Goal: Task Accomplishment & Management: Use online tool/utility

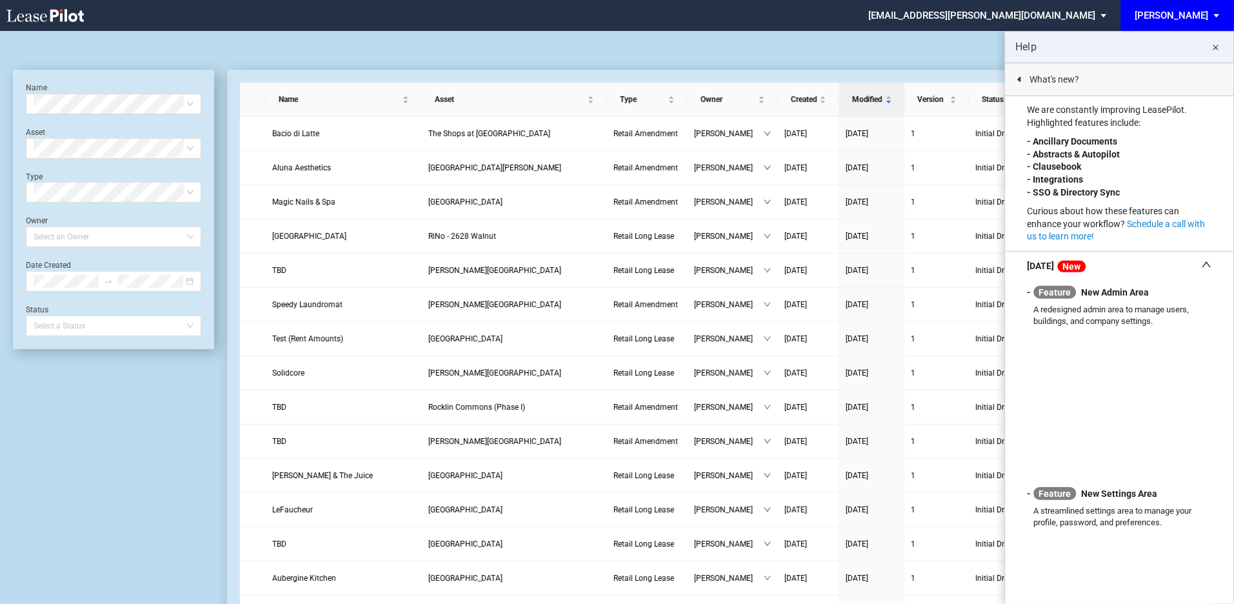
click at [1216, 45] on md-icon "close" at bounding box center [1215, 47] width 15 height 15
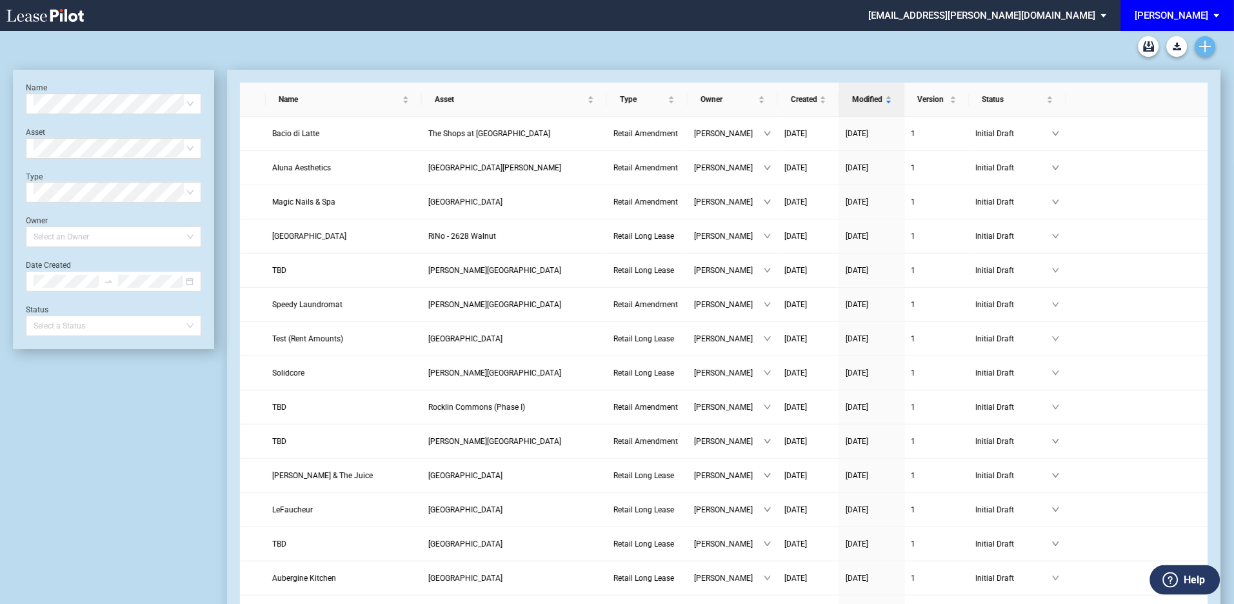
click at [1201, 43] on icon "Create new document" at bounding box center [1206, 47] width 12 height 12
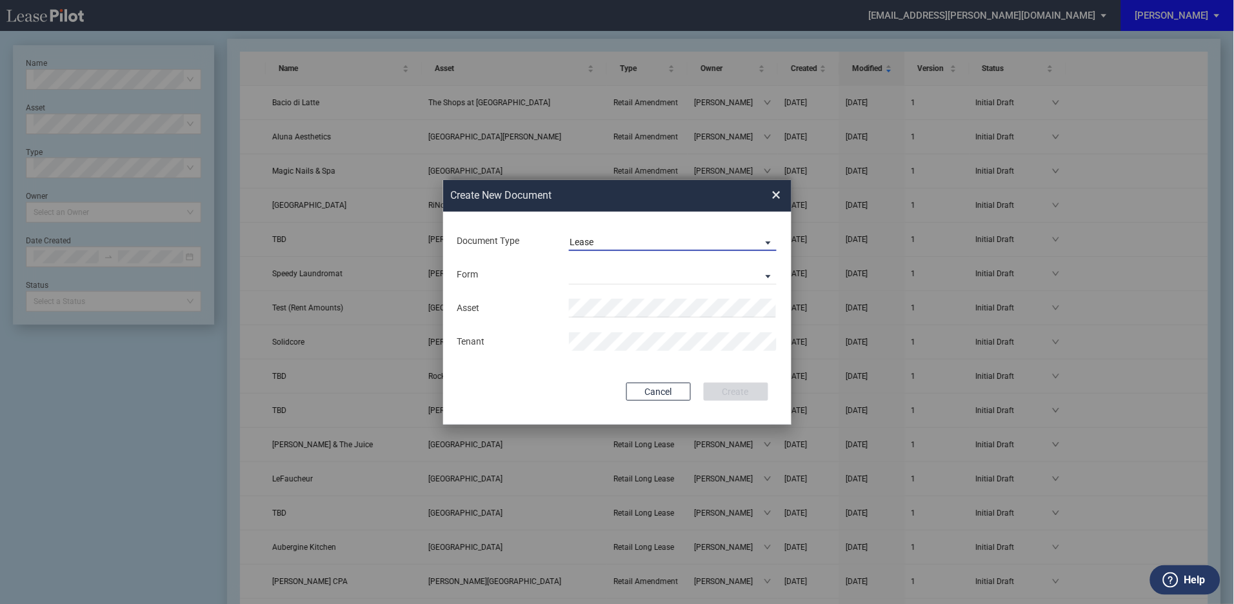
click at [767, 241] on span "Document Type: \aLease\a" at bounding box center [764, 241] width 15 height 13
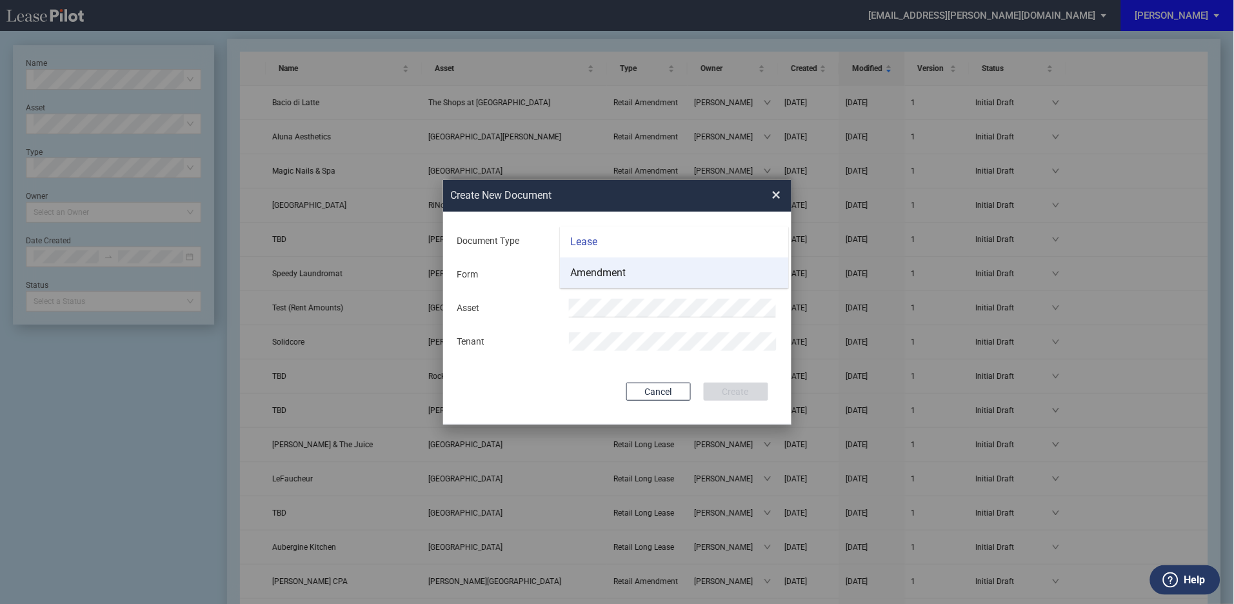
click at [602, 268] on div "Amendment" at bounding box center [597, 273] width 55 height 14
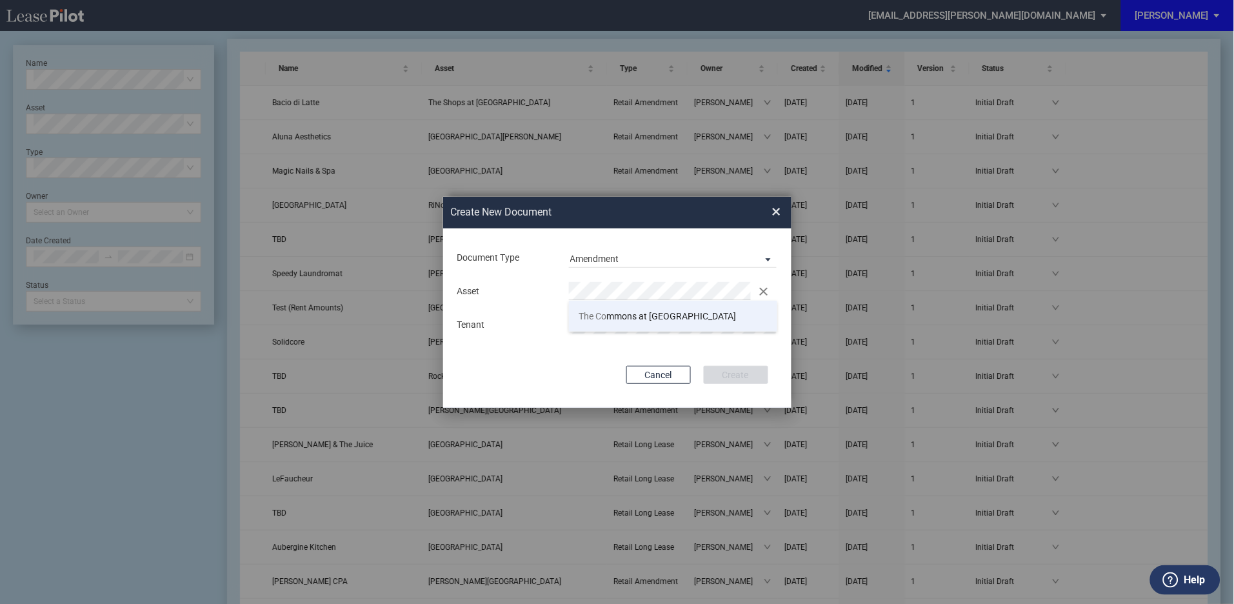
click at [622, 316] on span "The Co mmons at [GEOGRAPHIC_DATA]" at bounding box center [657, 316] width 157 height 10
click at [744, 370] on button "Create" at bounding box center [736, 375] width 64 height 18
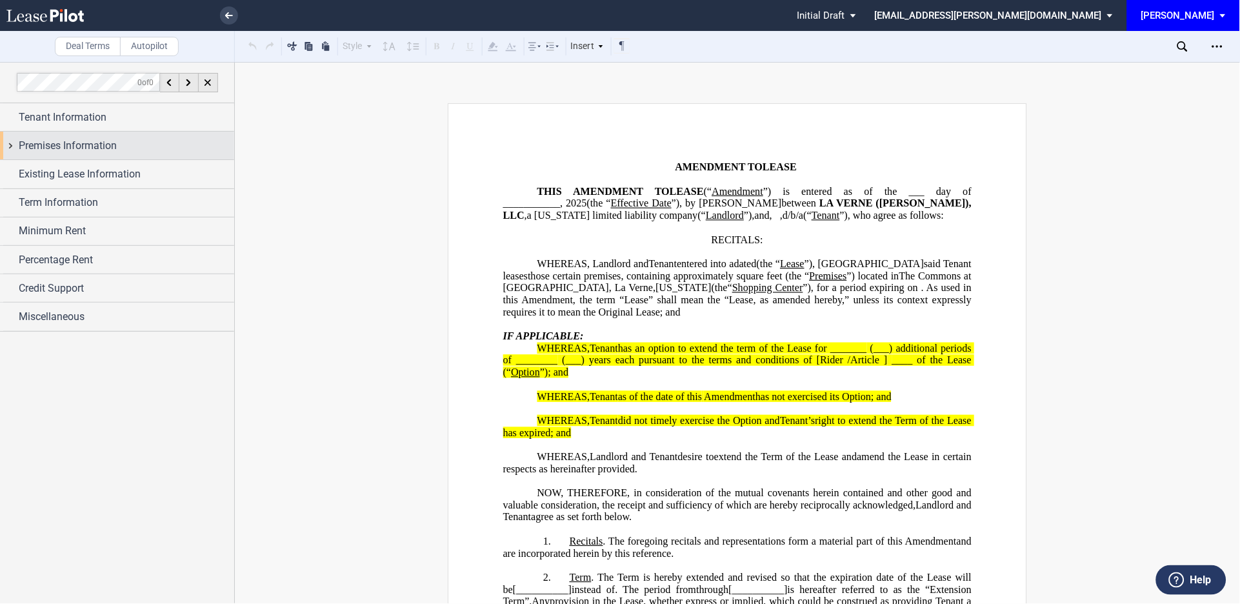
click at [10, 144] on div "Premises Information" at bounding box center [117, 146] width 234 height 28
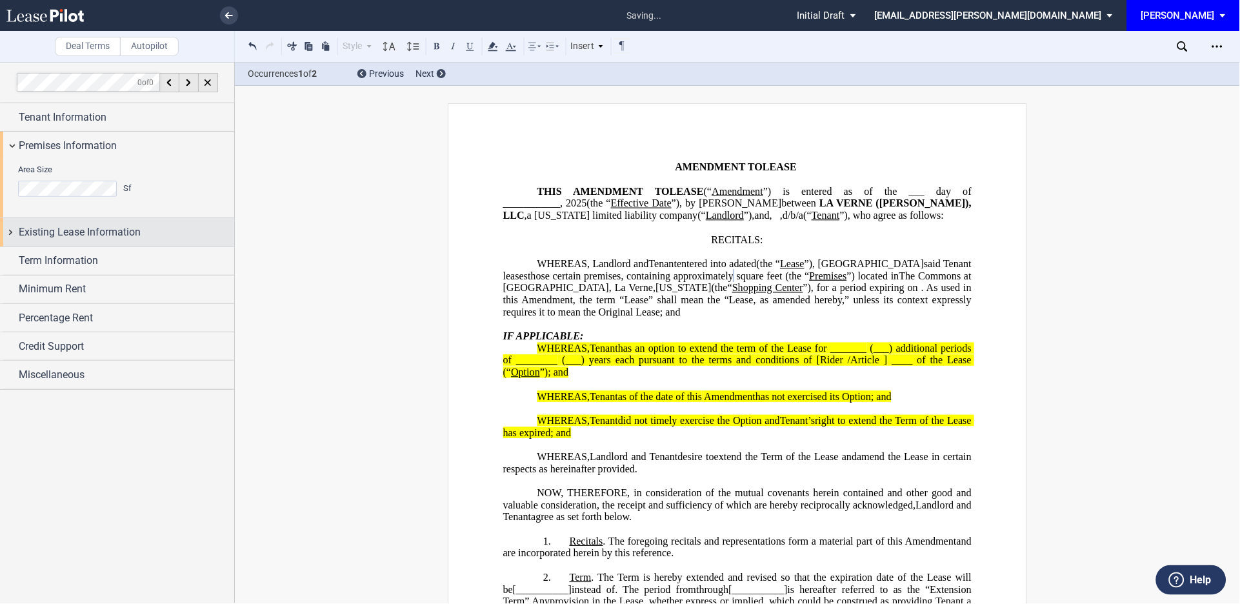
click at [10, 229] on div "Existing Lease Information" at bounding box center [117, 232] width 234 height 28
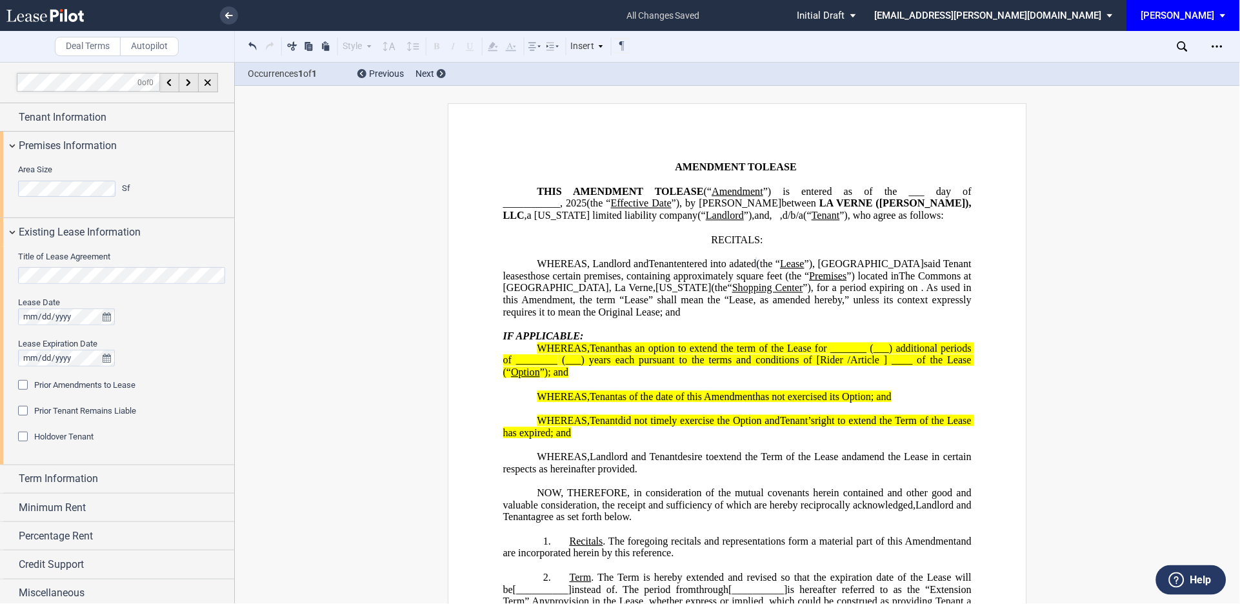
click at [21, 384] on div "Prior Amendments to Lease" at bounding box center [24, 386] width 13 height 13
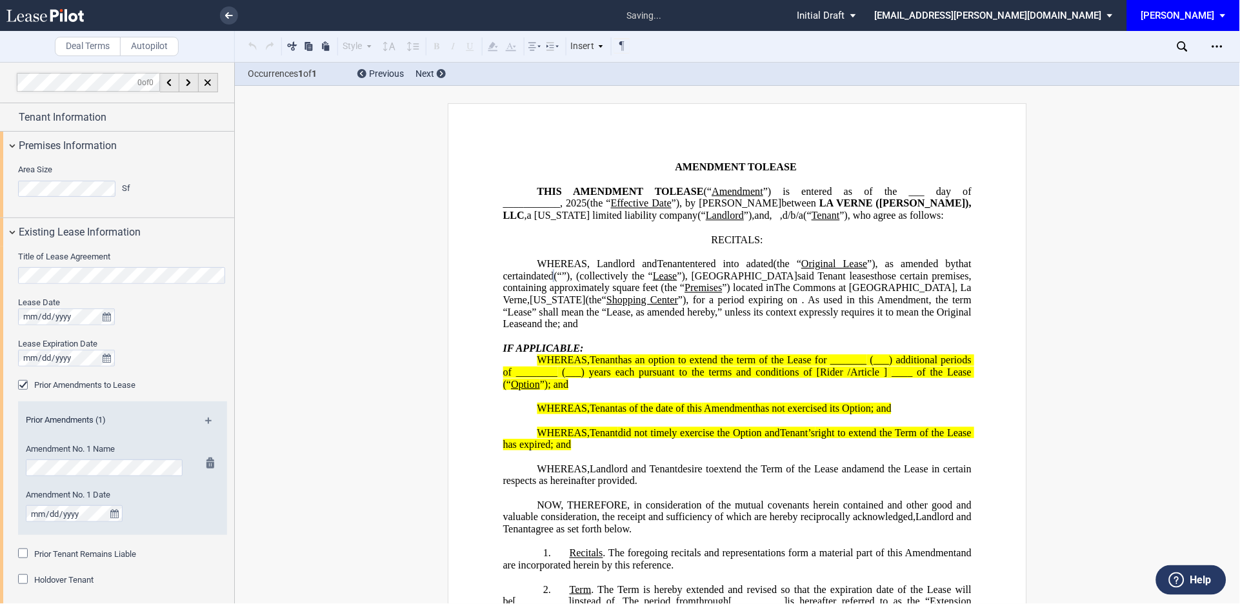
scroll to position [95, 0]
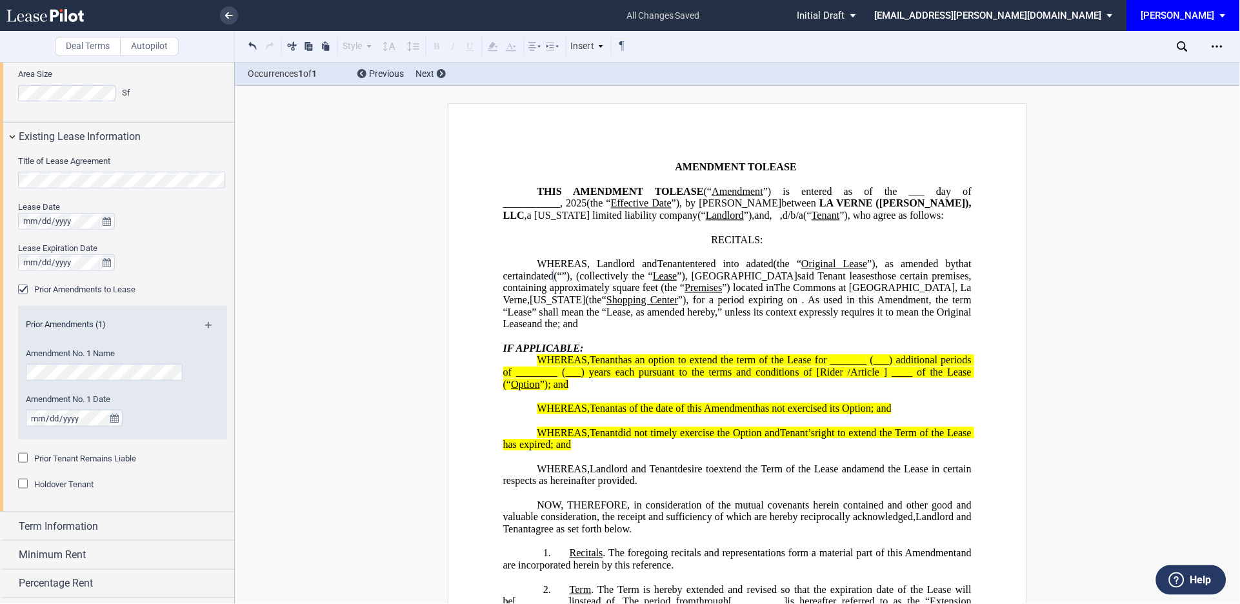
click at [205, 326] on md-icon at bounding box center [213, 329] width 17 height 15
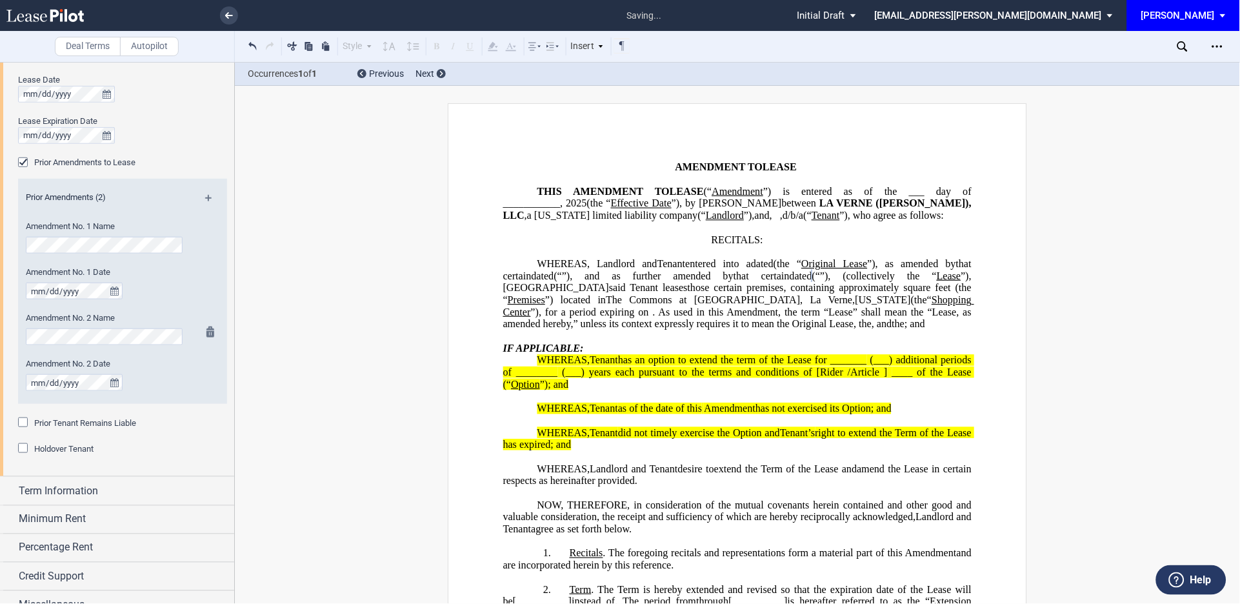
scroll to position [238, 0]
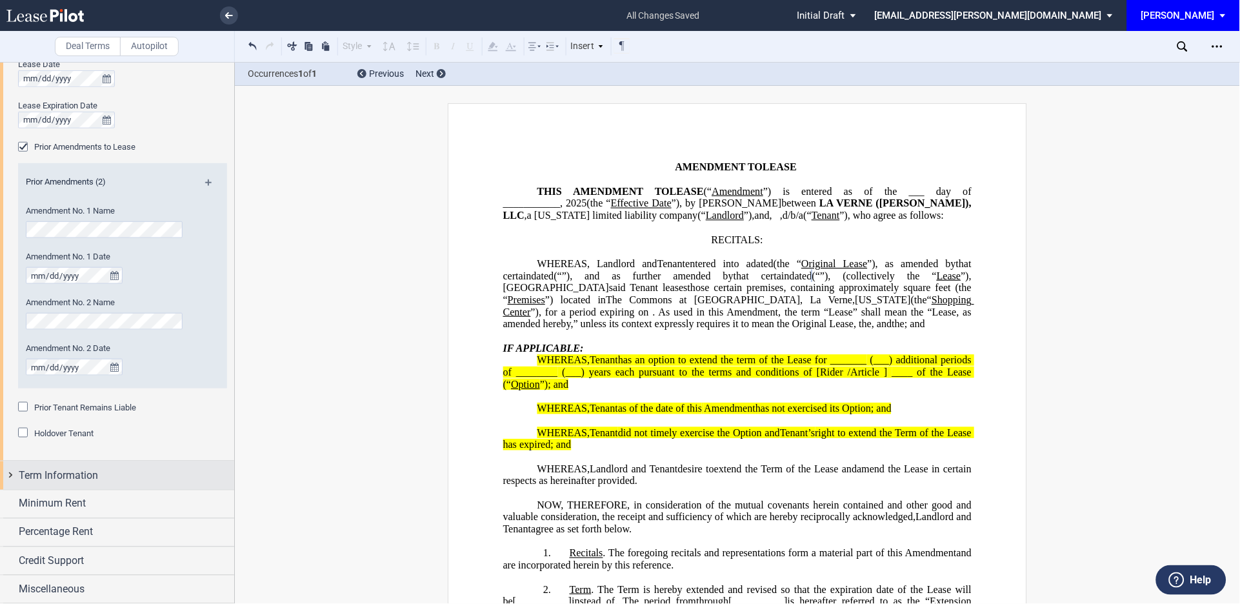
click at [13, 475] on div "Term Information" at bounding box center [117, 475] width 234 height 28
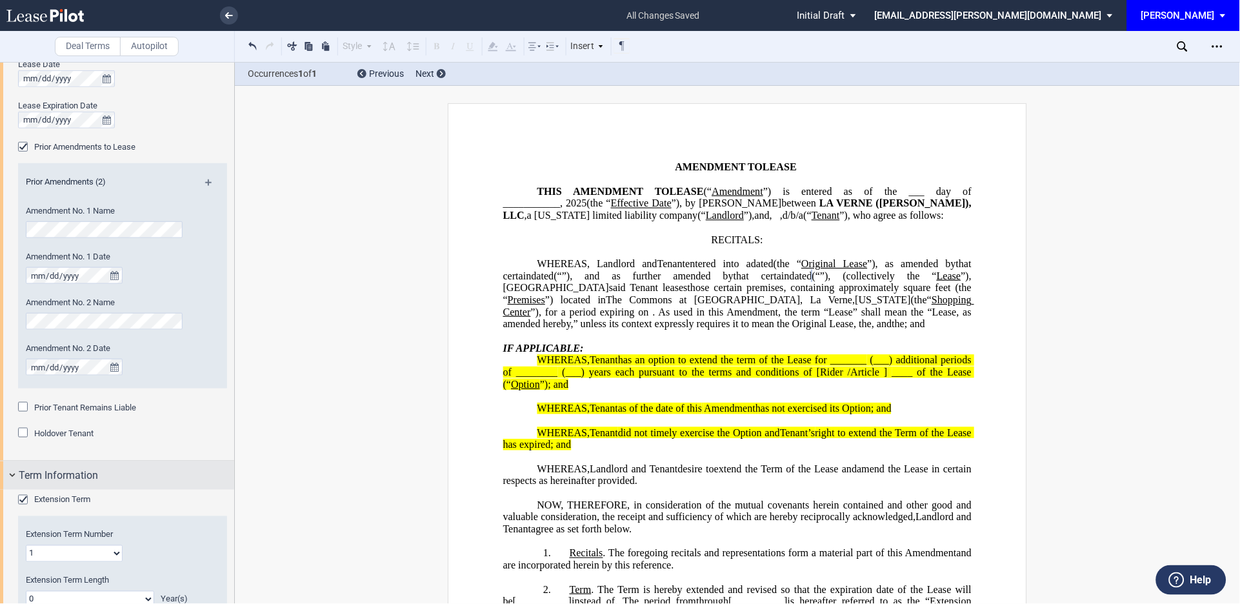
scroll to position [333, 0]
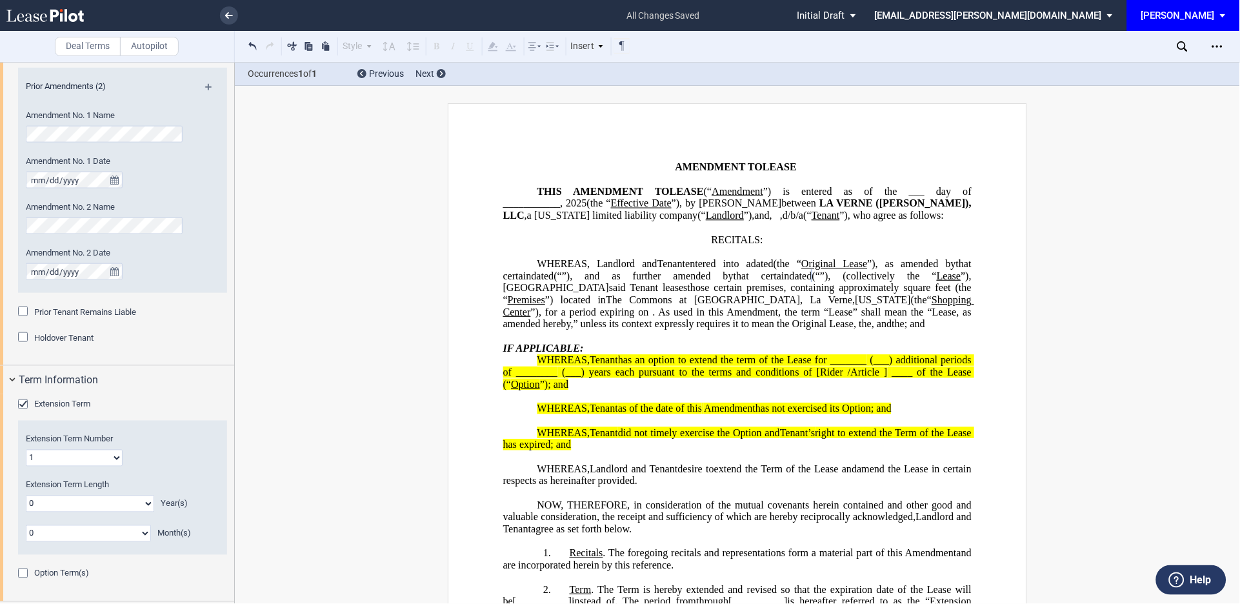
click at [141, 505] on select "0 1 2 3 4 5 6 7 8 9 10 11 12 13 14 15 16 17 18 19 20" at bounding box center [90, 503] width 128 height 17
select select "number:5"
click at [26, 495] on select "0 1 2 3 4 5 6 7 8 9 10 11 12 13 14 15 16 17 18 19 20" at bounding box center [90, 503] width 128 height 17
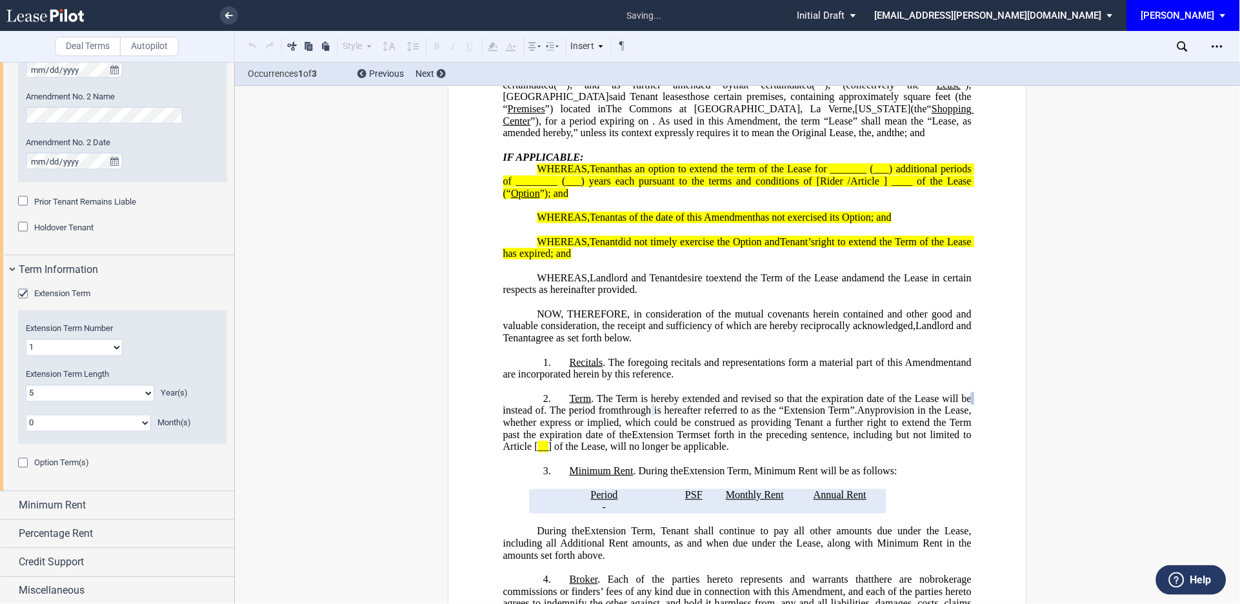
scroll to position [445, 0]
click at [7, 504] on div "Minimum Rent" at bounding box center [117, 504] width 234 height 28
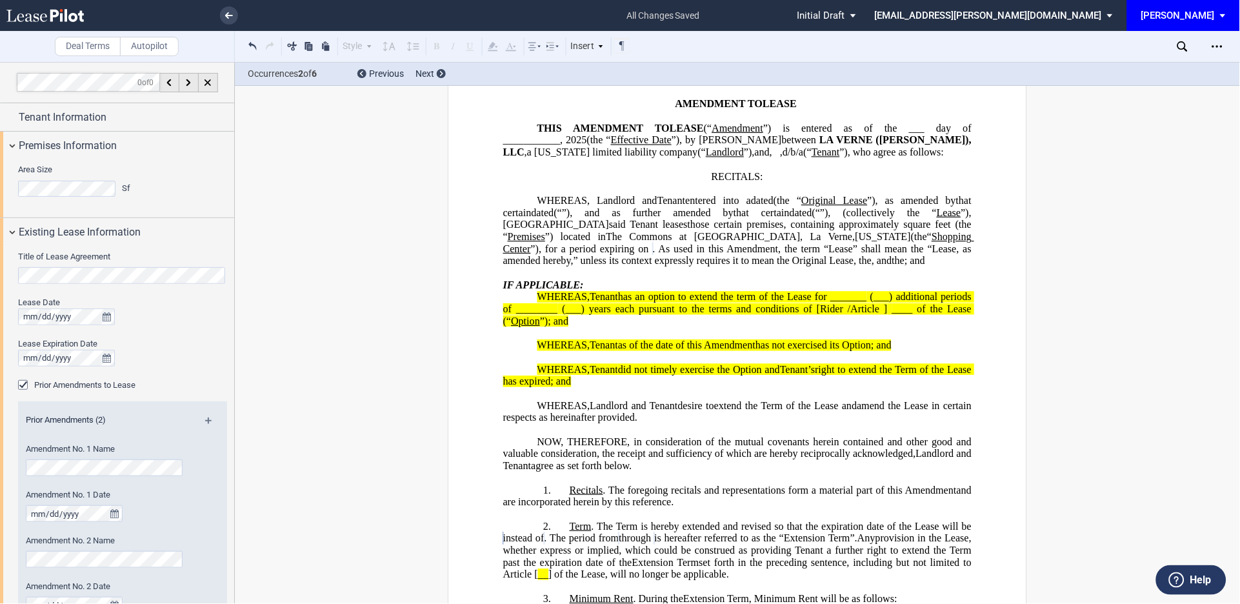
scroll to position [0, 0]
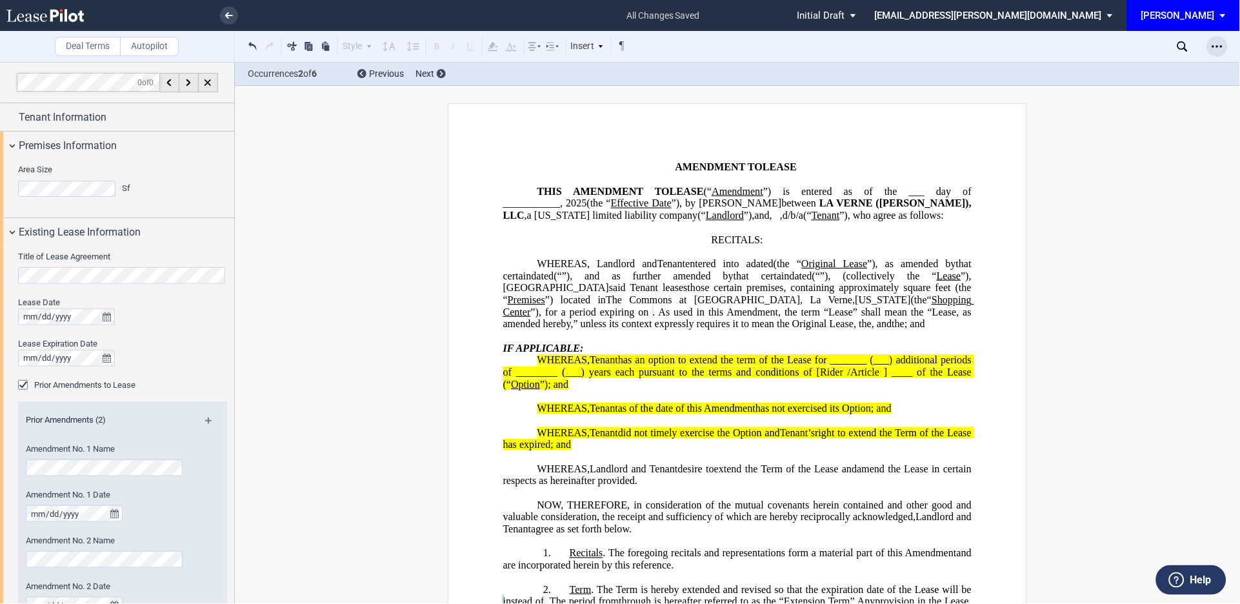
click at [1214, 45] on icon "Open Lease options menu" at bounding box center [1217, 46] width 10 height 10
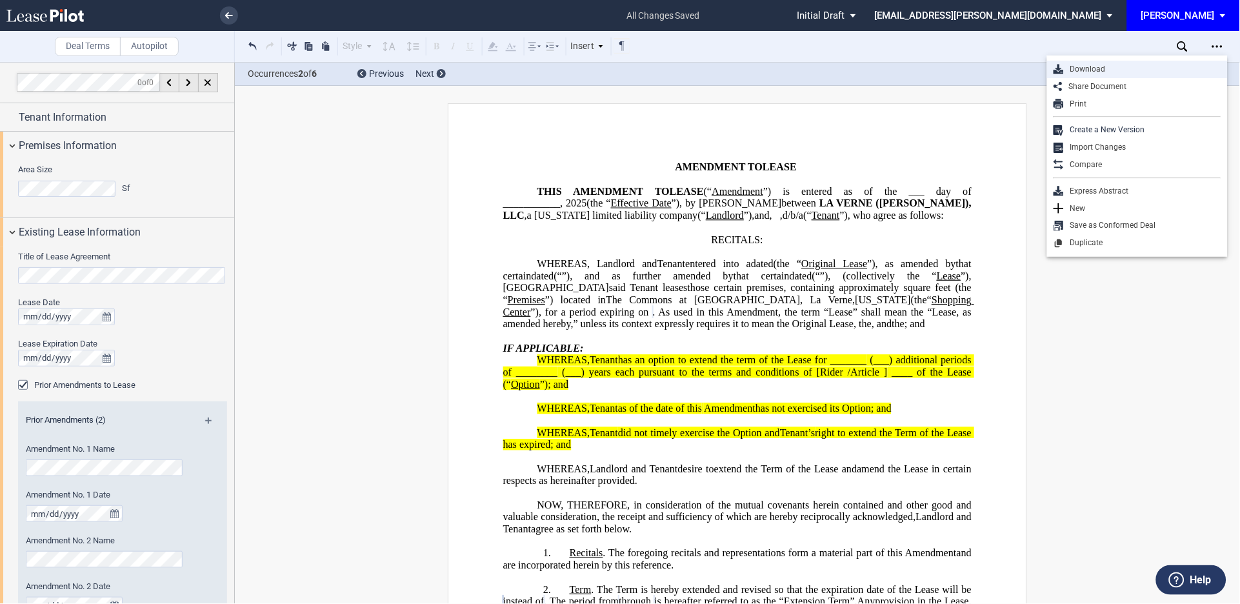
click at [1085, 67] on div "Download" at bounding box center [1142, 69] width 157 height 11
